Goal: Find specific page/section

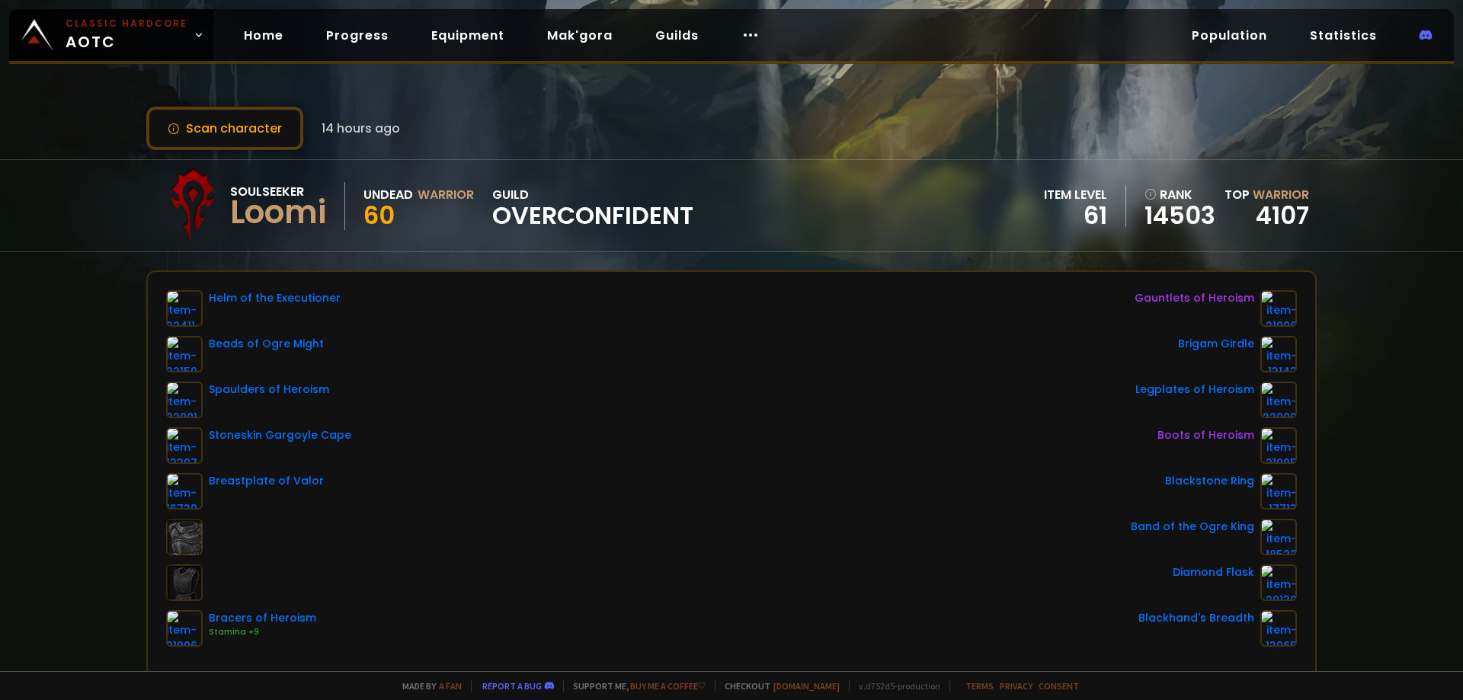
drag, startPoint x: 487, startPoint y: 271, endPoint x: 496, endPoint y: 265, distance: 11.0
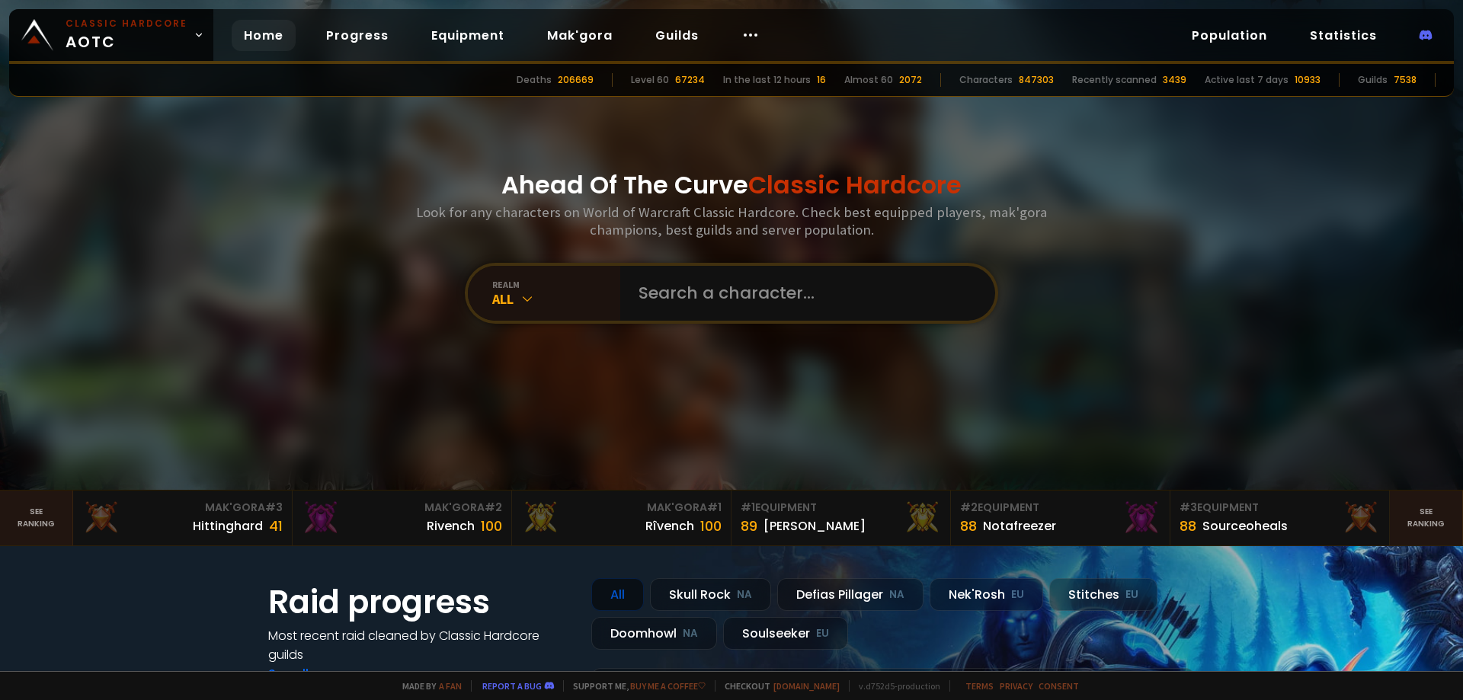
type input "Donpapî"
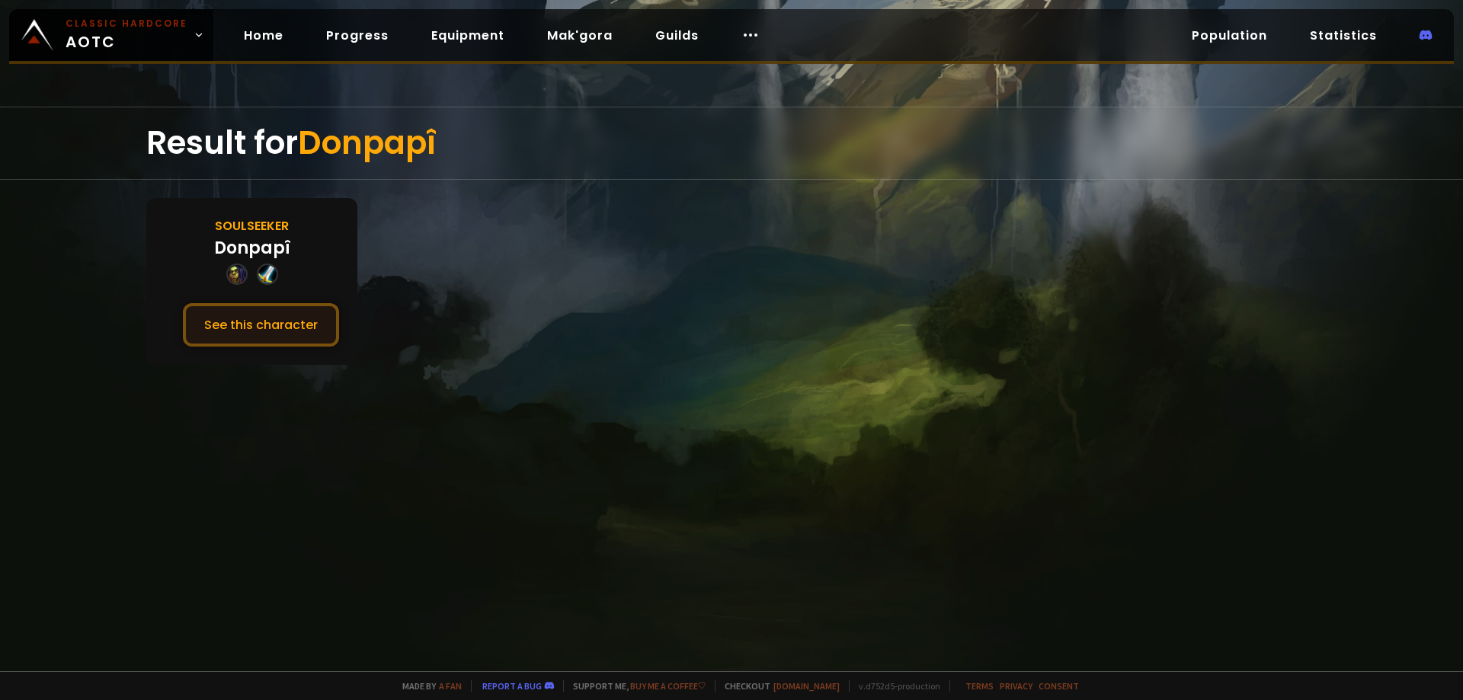
click at [286, 328] on button "See this character" at bounding box center [261, 324] width 156 height 43
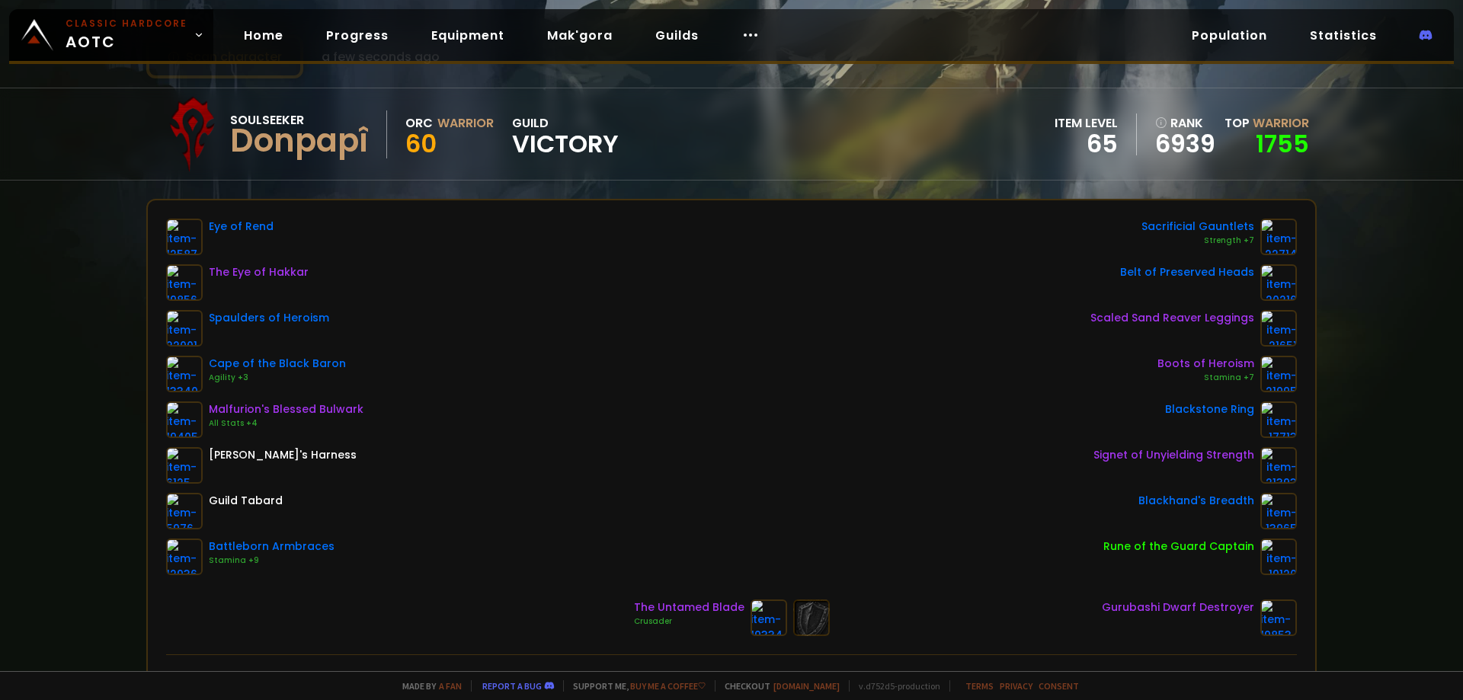
scroll to position [76, 0]
